Goal: Task Accomplishment & Management: Manage account settings

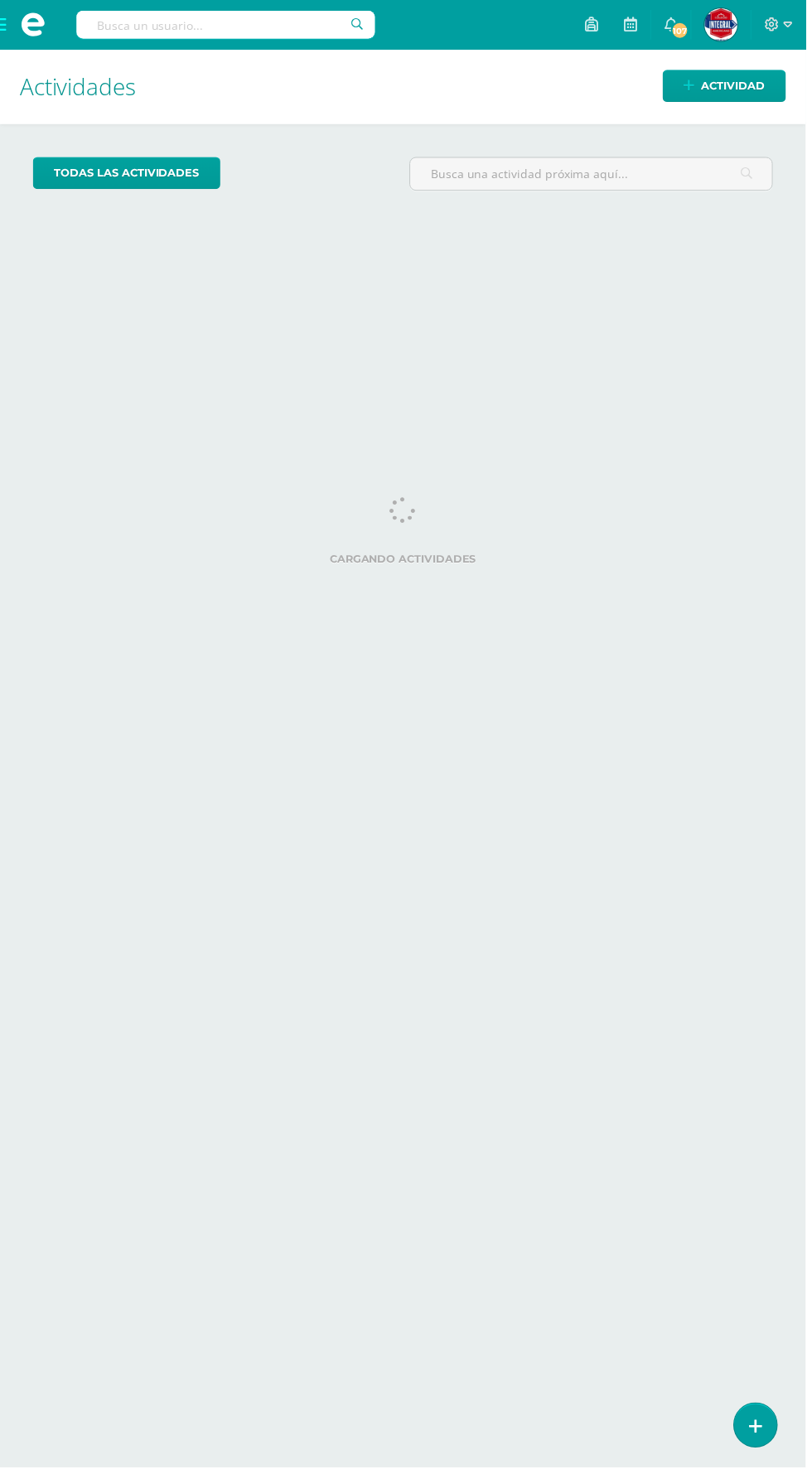
click at [263, 23] on input "text" at bounding box center [227, 24] width 301 height 28
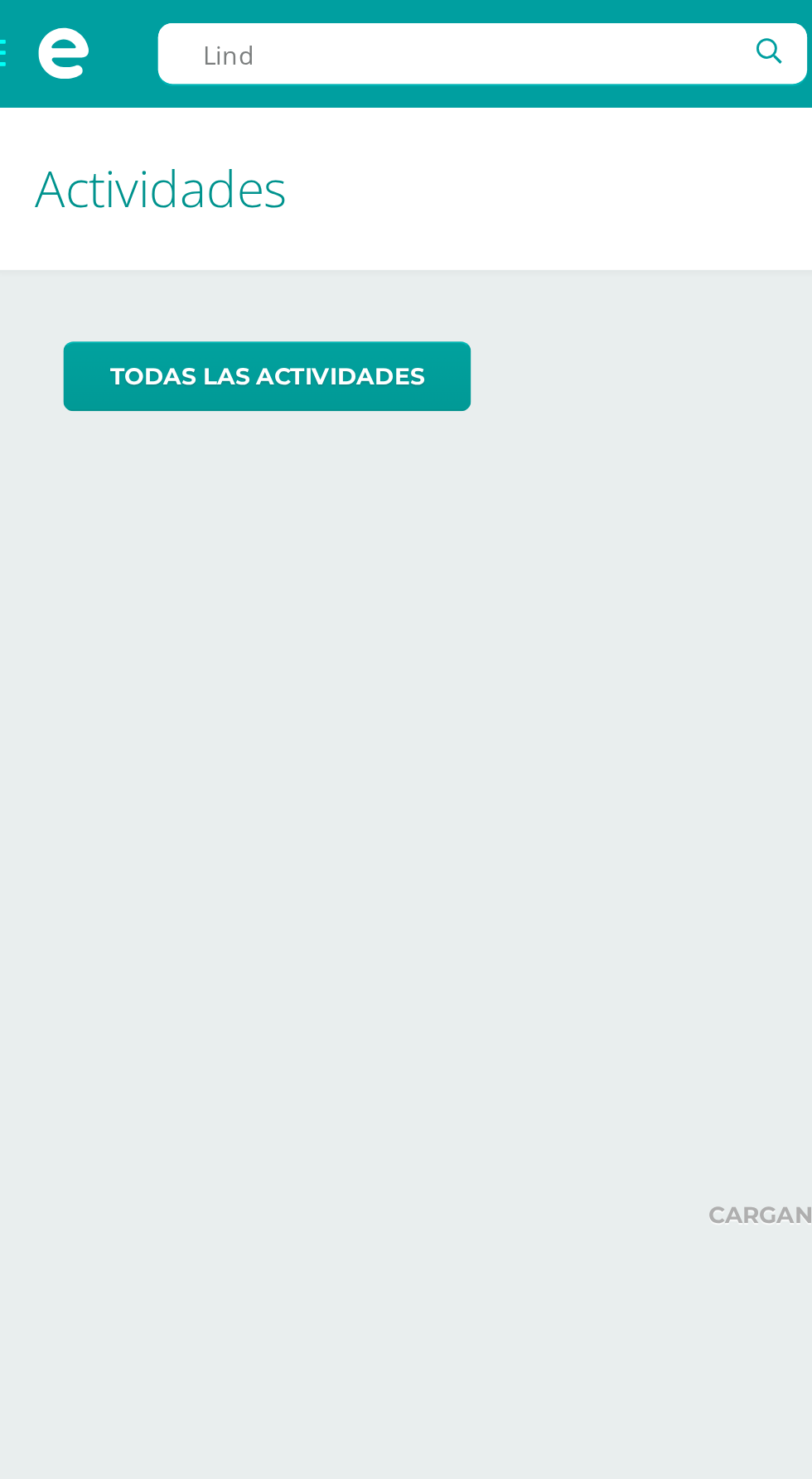
type input "Linda"
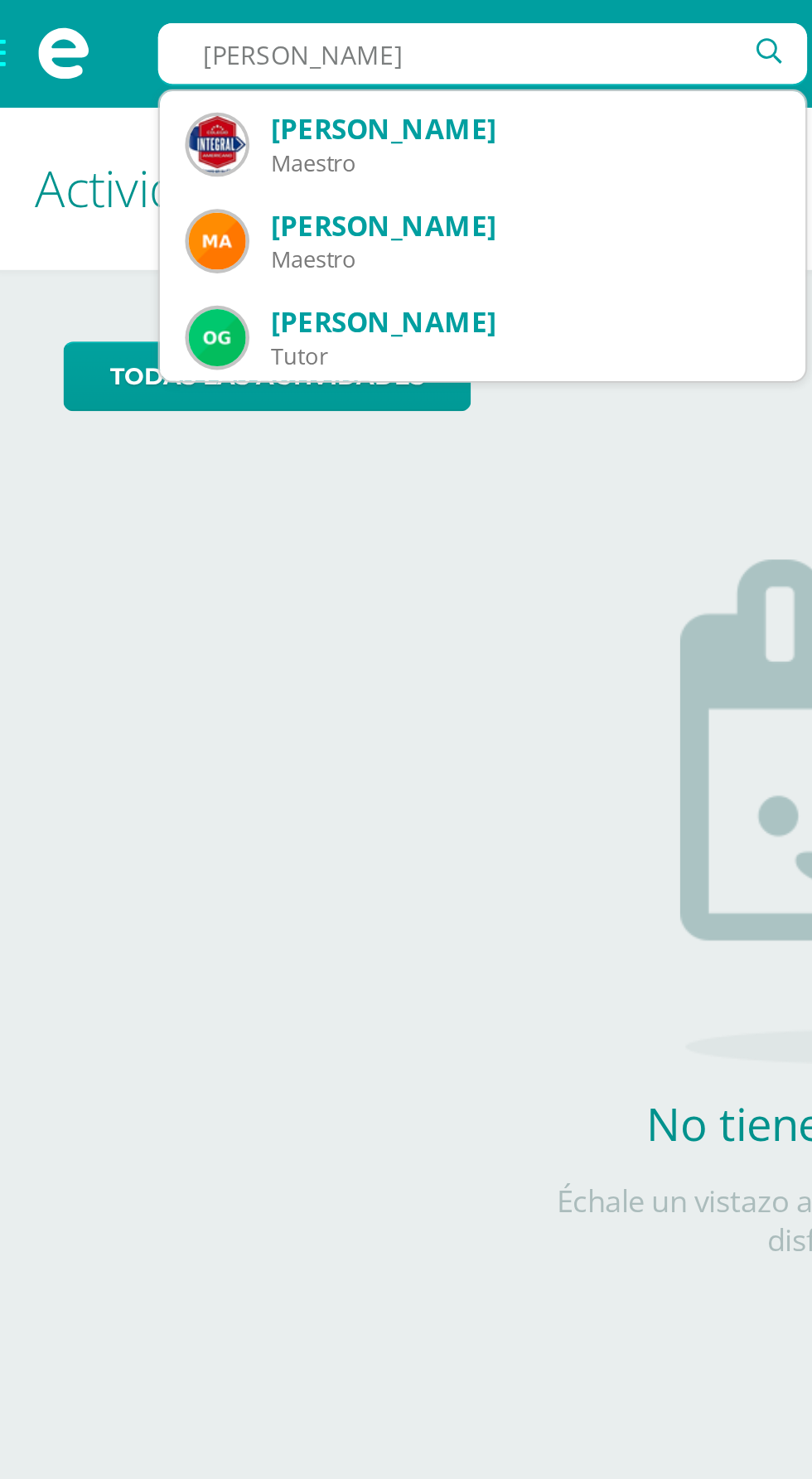
scroll to position [268, 0]
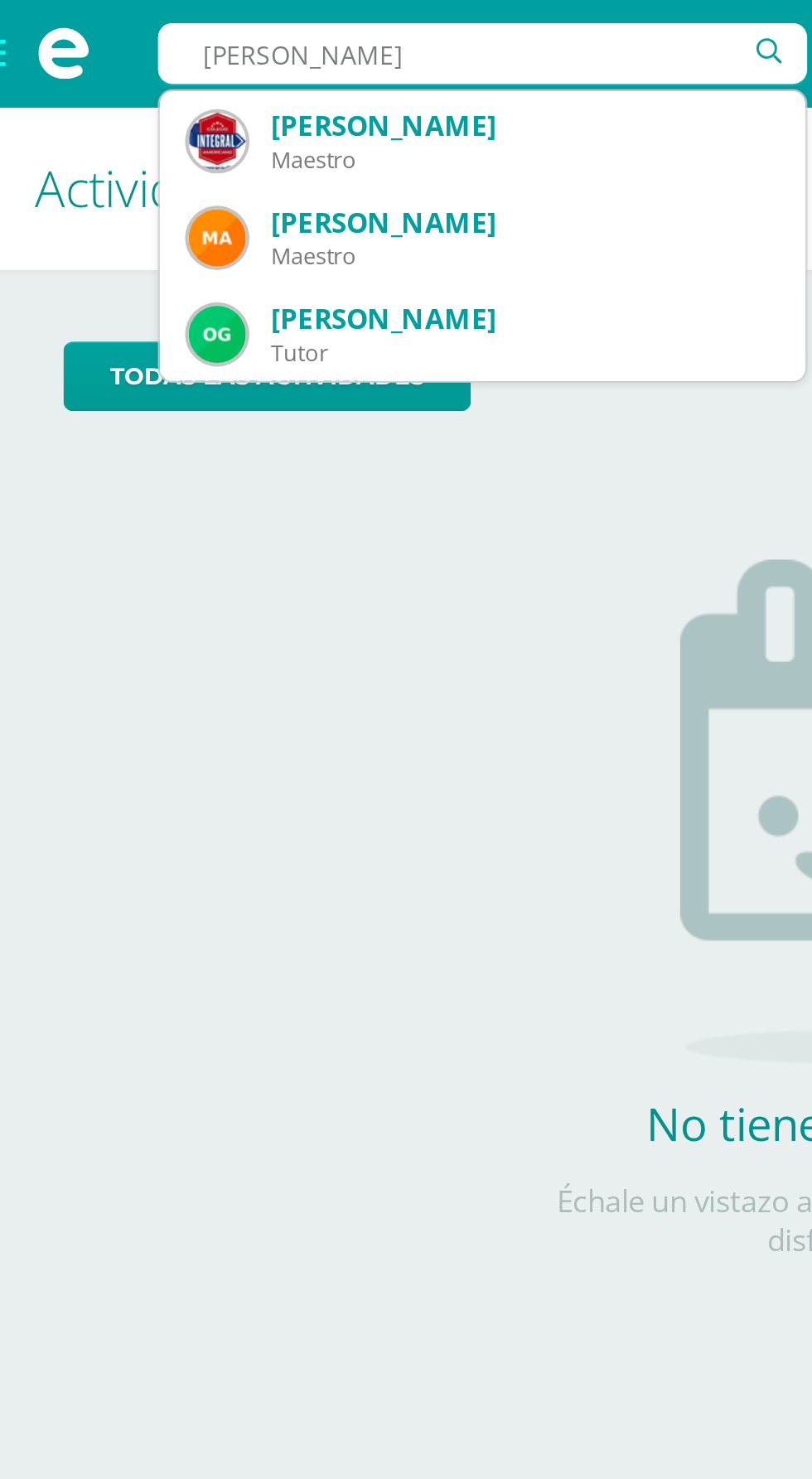
click at [247, 119] on div "Maestro" at bounding box center [246, 118] width 234 height 14
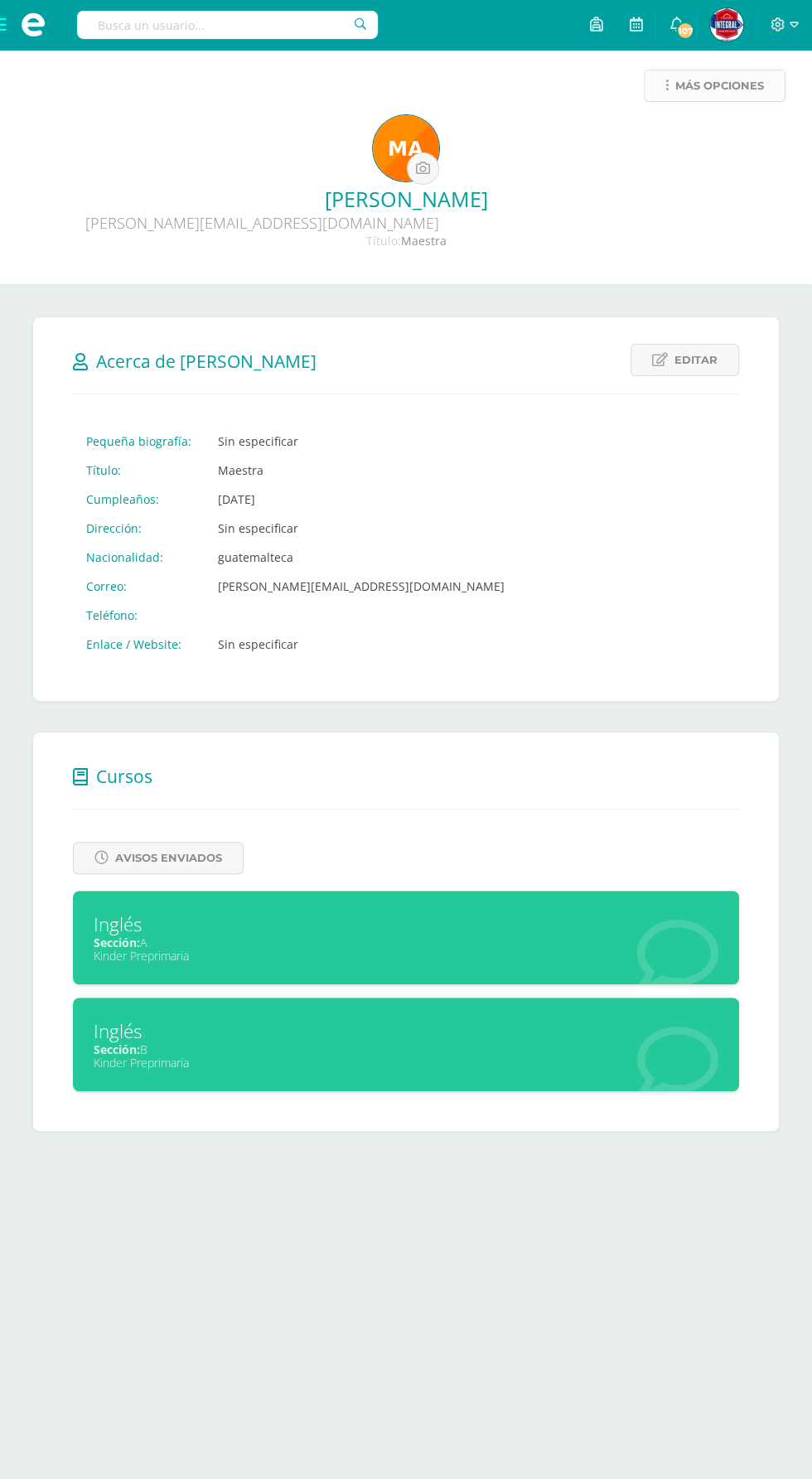
click at [752, 94] on span "Más opciones" at bounding box center [719, 86] width 89 height 31
click at [702, 139] on link "Generar contraseña" at bounding box center [684, 139] width 170 height 26
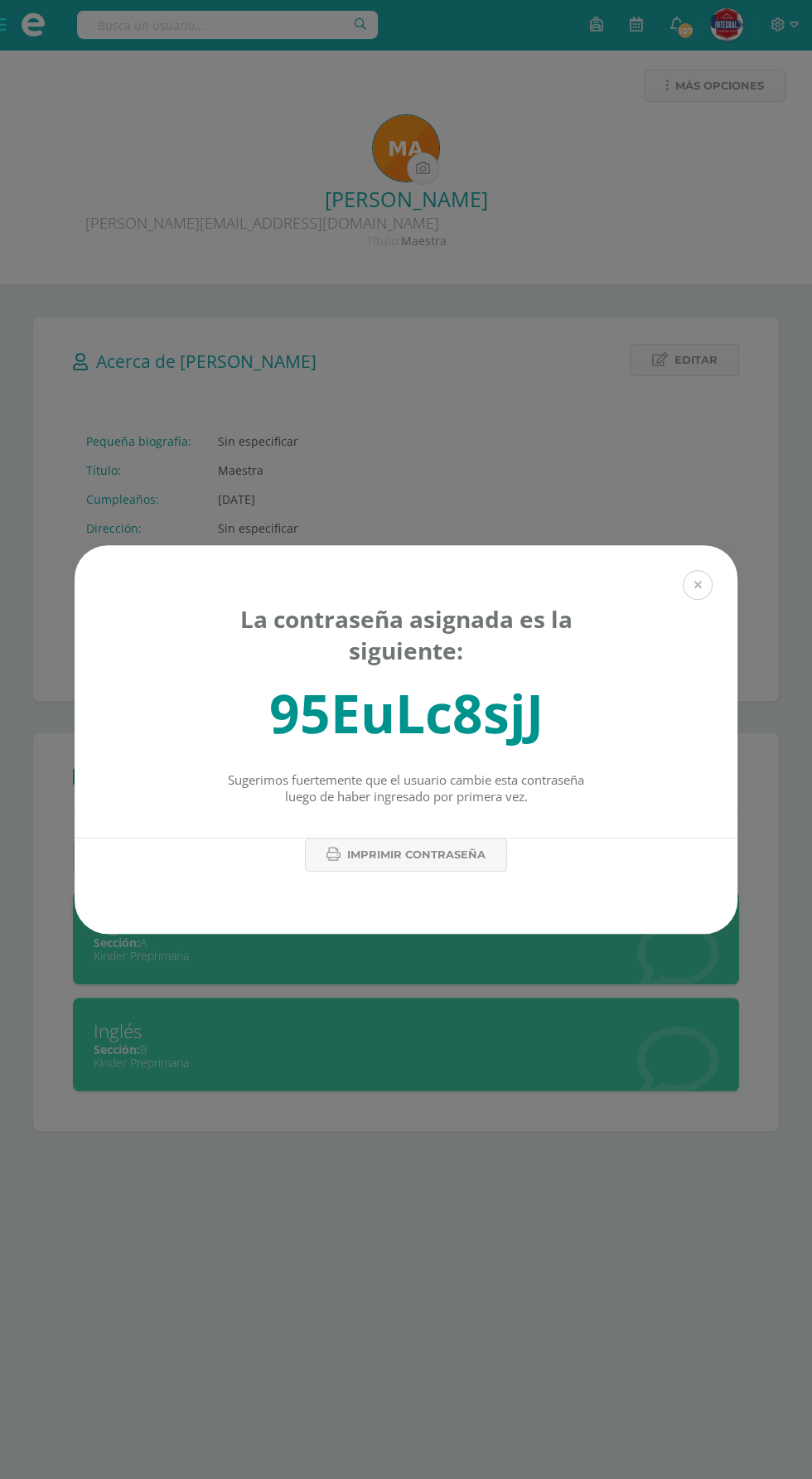
click at [697, 585] on button at bounding box center [697, 585] width 30 height 30
